Goal: Complete application form

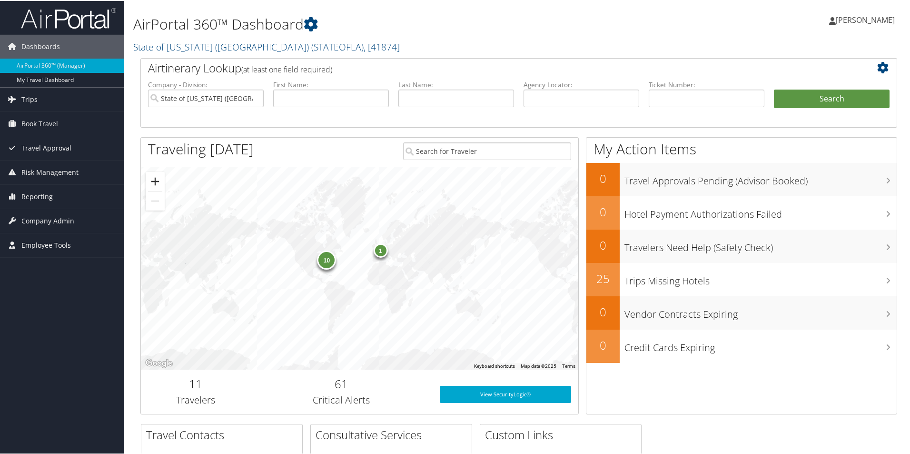
click at [153, 177] on button "Zoom in" at bounding box center [155, 180] width 19 height 19
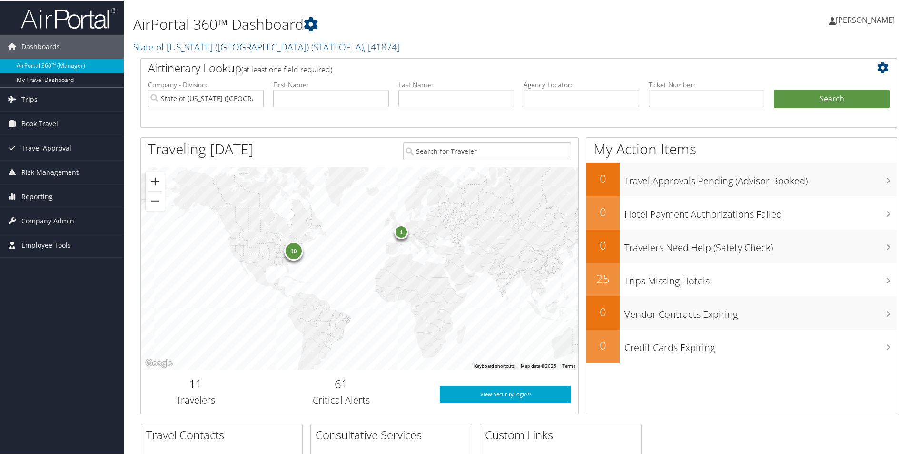
click at [153, 177] on button "Zoom in" at bounding box center [155, 180] width 19 height 19
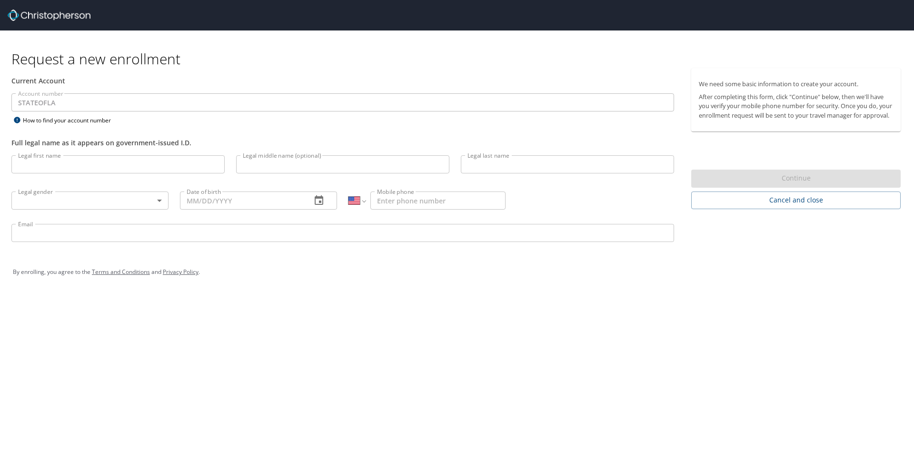
select select "US"
